Goal: Information Seeking & Learning: Learn about a topic

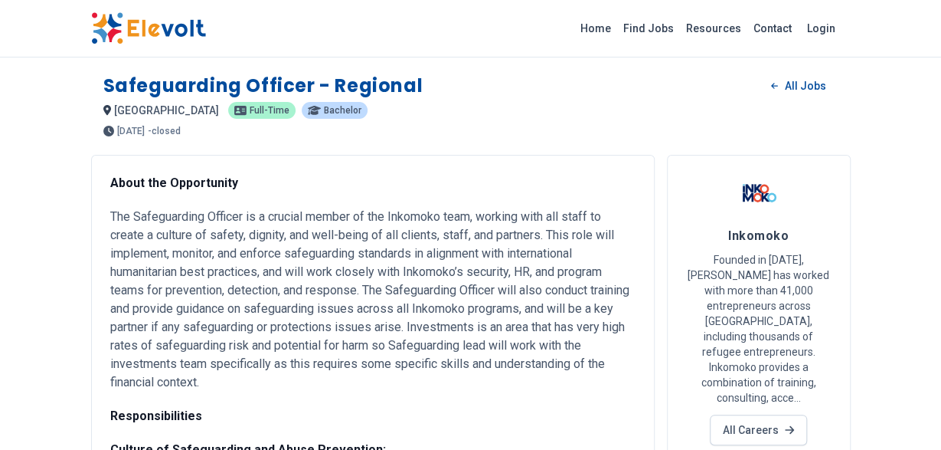
click at [399, 85] on h1 "Safeguarding Officer - Regional" at bounding box center [263, 86] width 320 height 25
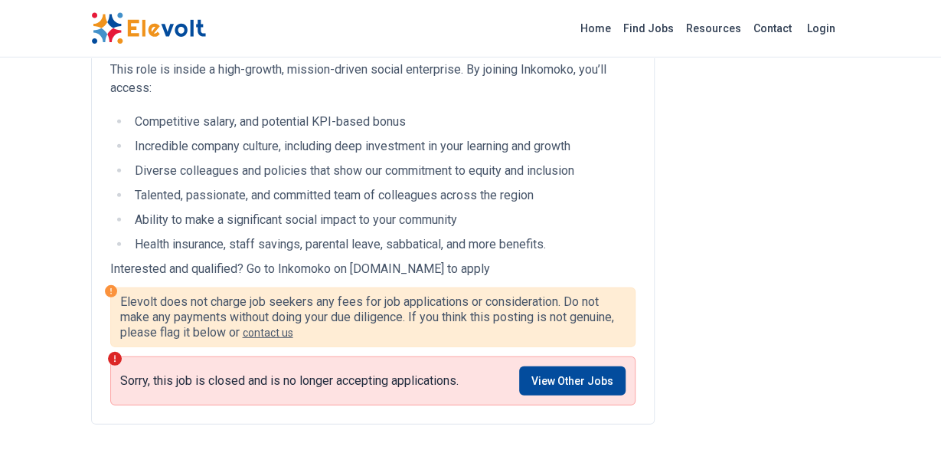
scroll to position [2071, 0]
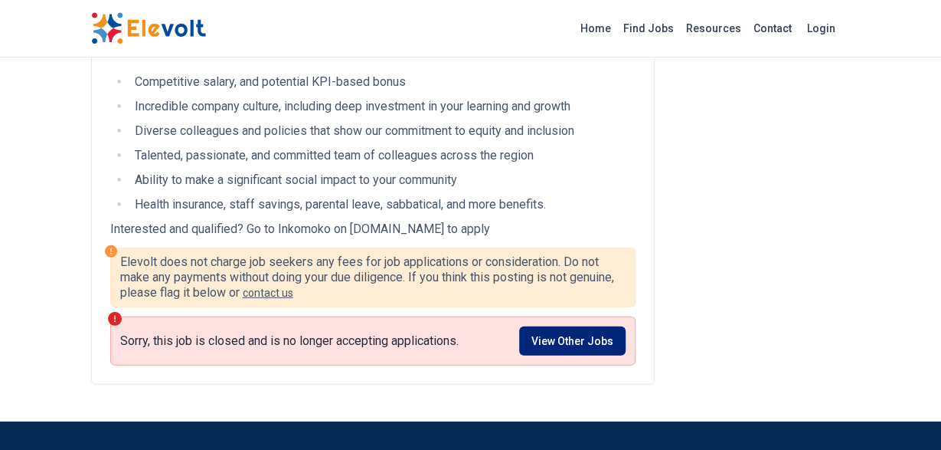
click at [584, 355] on link "View Other Jobs" at bounding box center [572, 340] width 106 height 29
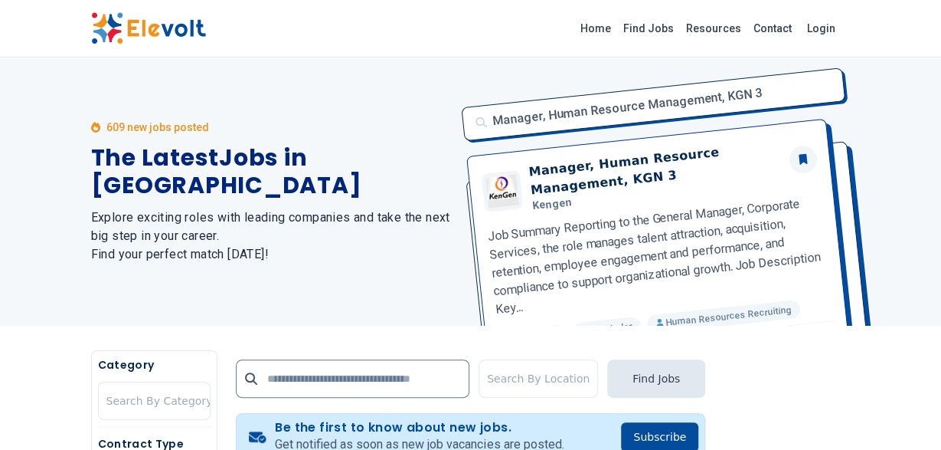
scroll to position [40, 0]
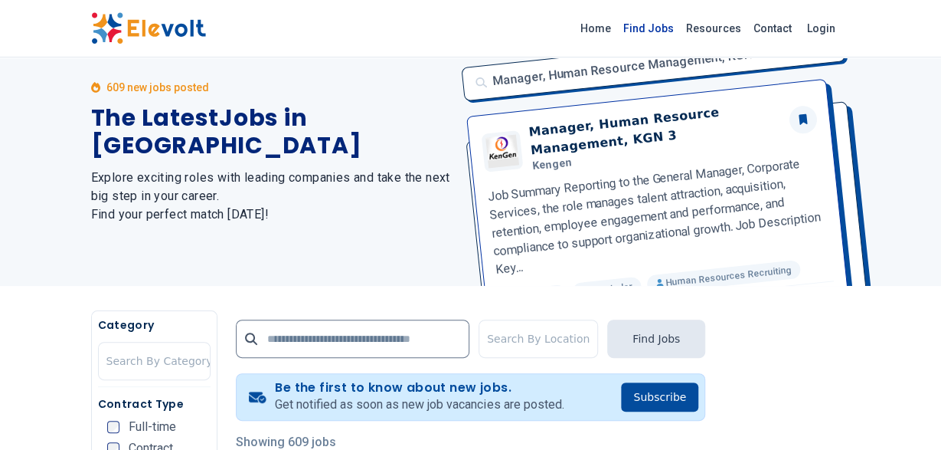
click at [652, 30] on link "Find Jobs" at bounding box center [648, 28] width 63 height 25
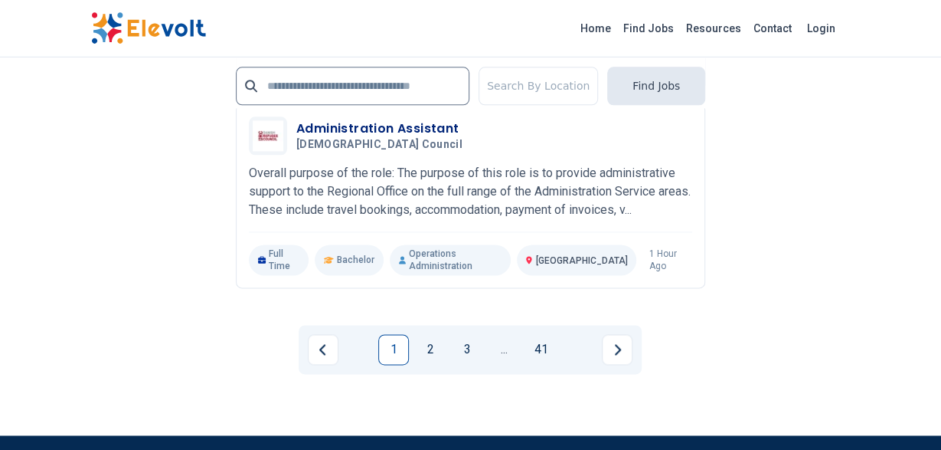
scroll to position [3704, 0]
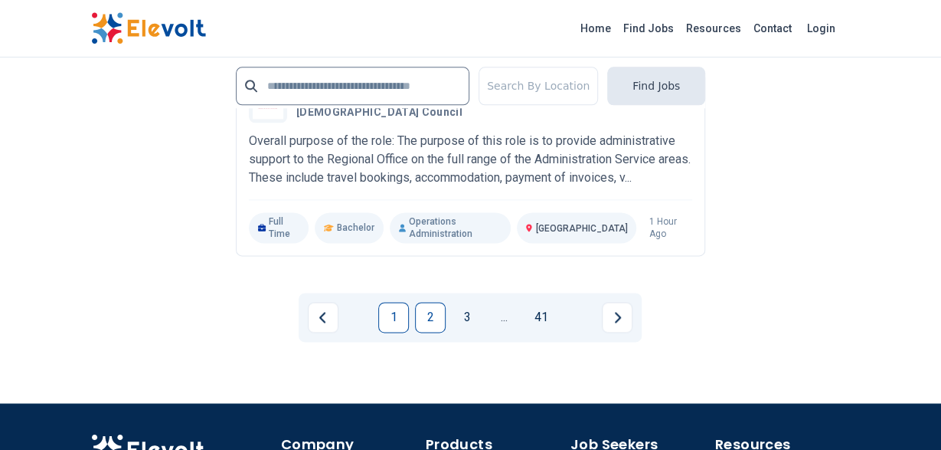
click at [437, 319] on link "2" at bounding box center [430, 317] width 31 height 31
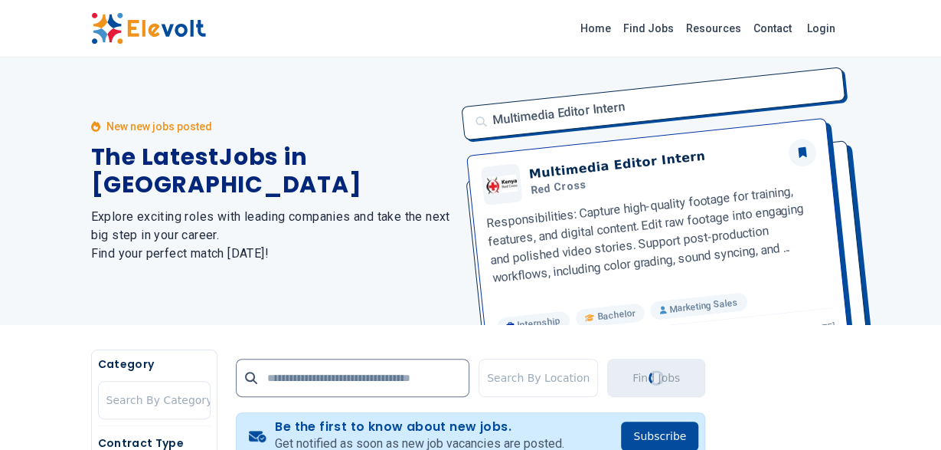
scroll to position [0, 0]
